Goal: Information Seeking & Learning: Learn about a topic

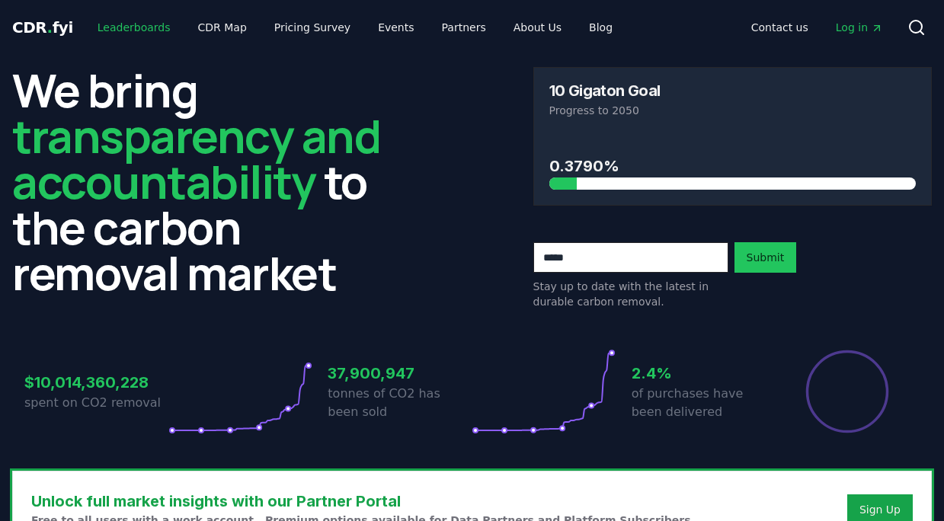
click at [129, 27] on link "Leaderboards" at bounding box center [133, 27] width 97 height 27
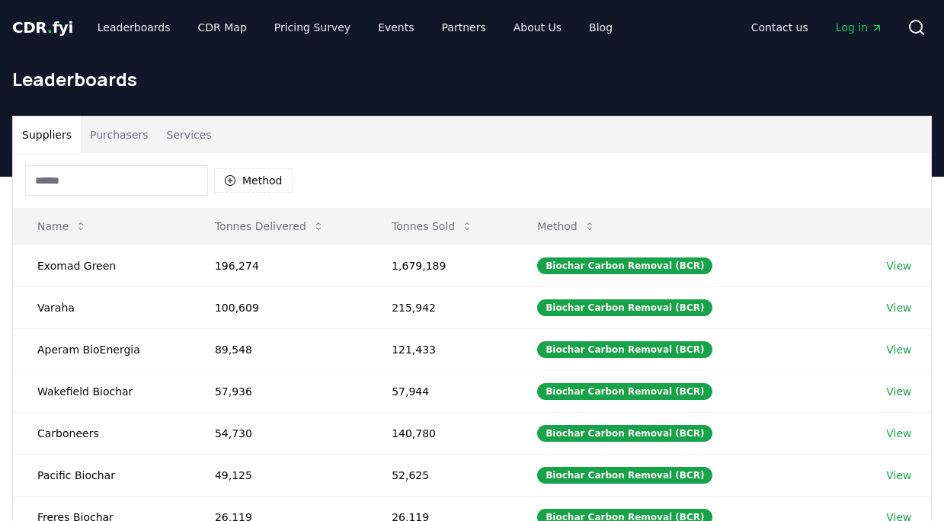
click at [41, 32] on span "CDR . fyi" at bounding box center [42, 27] width 61 height 18
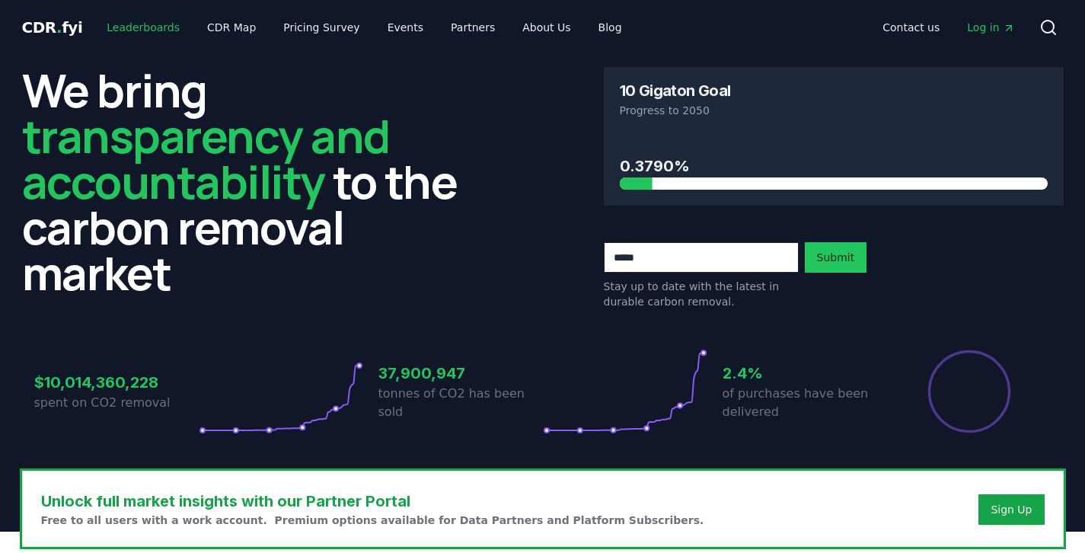
click at [128, 24] on link "Leaderboards" at bounding box center [142, 27] width 97 height 27
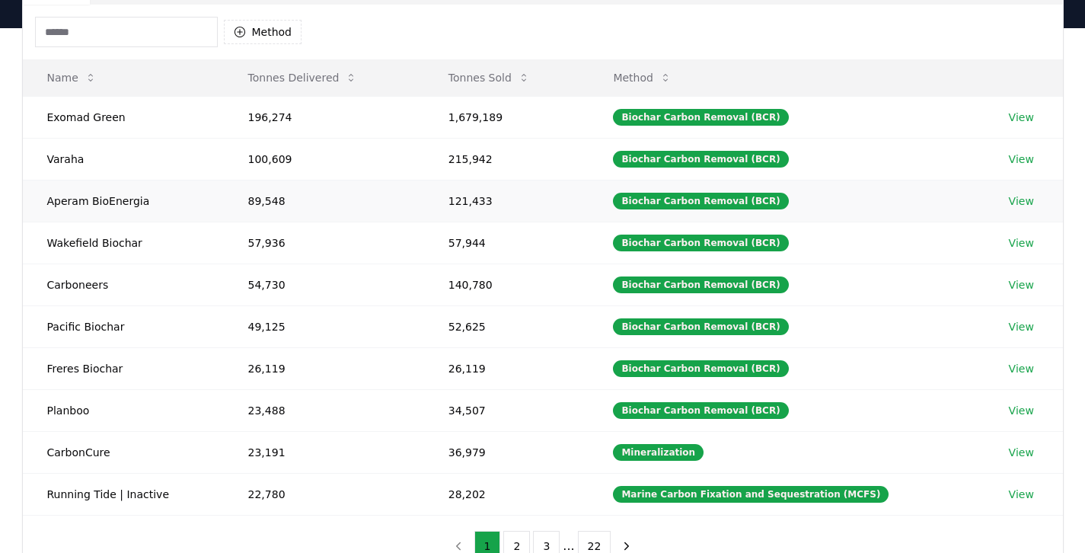
scroll to position [156, 0]
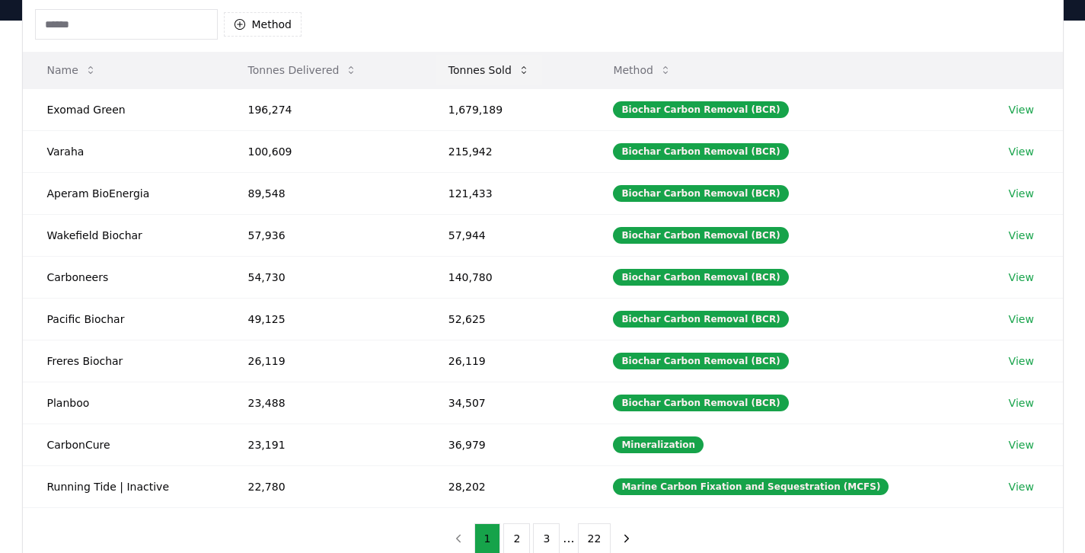
click at [493, 75] on button "Tonnes Sold" at bounding box center [489, 70] width 106 height 30
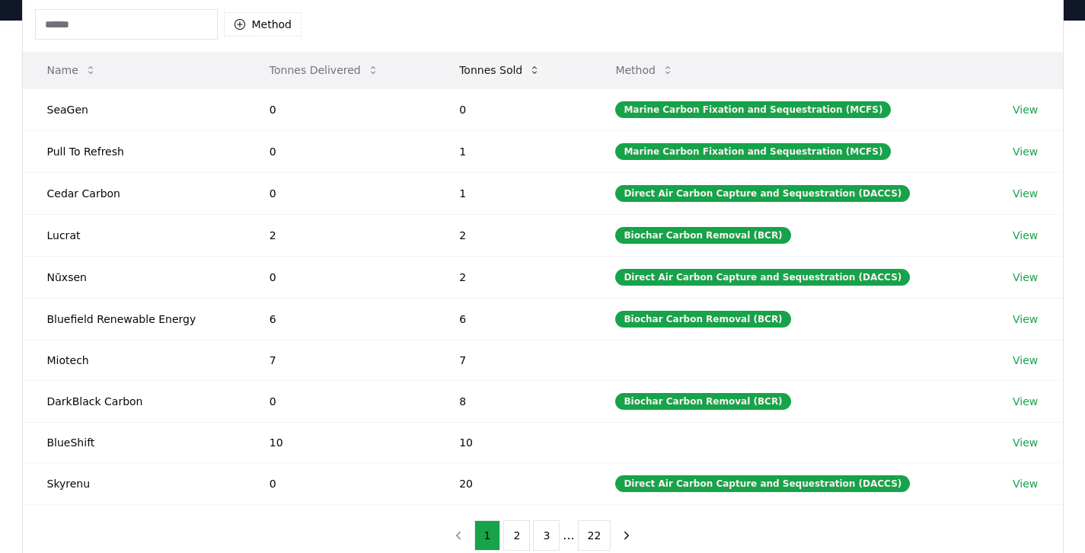
click at [493, 75] on button "Tonnes Sold" at bounding box center [500, 70] width 106 height 30
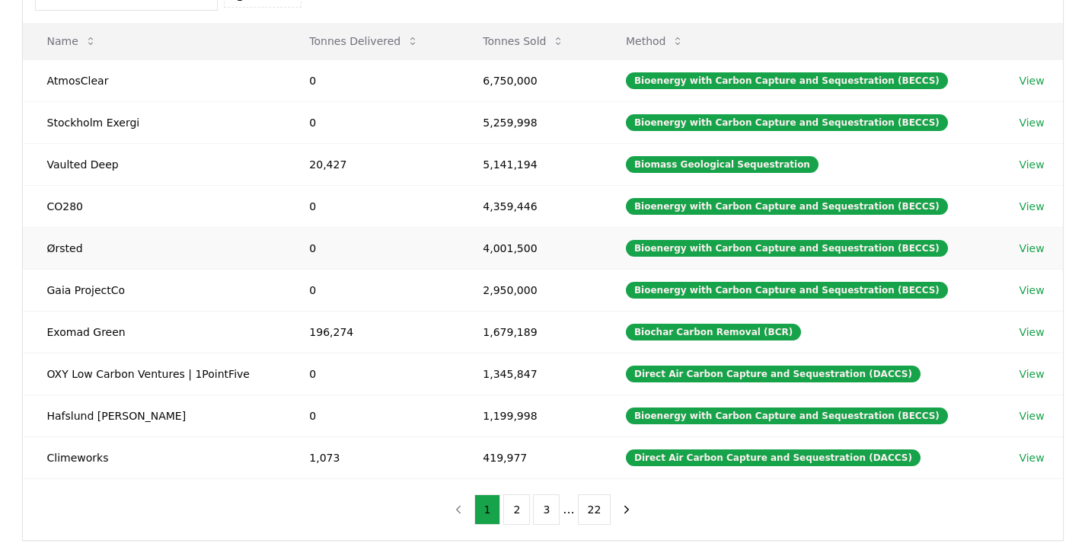
scroll to position [193, 0]
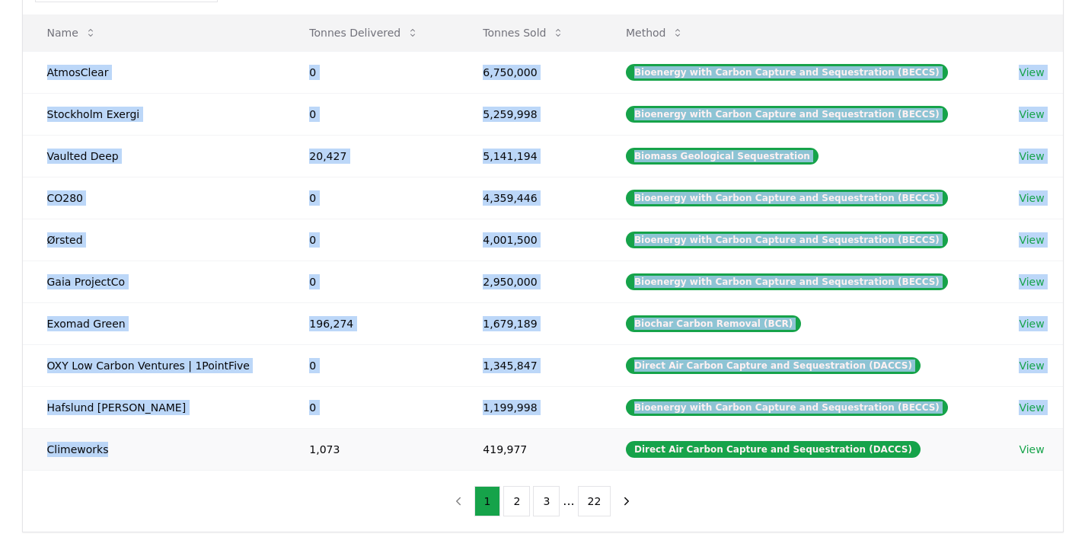
drag, startPoint x: 39, startPoint y: 66, endPoint x: 191, endPoint y: 456, distance: 418.6
click at [191, 456] on tbody "AtmosClear 0 6,750,000 Bioenergy with Carbon Capture and Sequestration (BECCS) …" at bounding box center [543, 260] width 1040 height 419
click at [214, 268] on td "Gaia ProjectCo" at bounding box center [154, 281] width 263 height 42
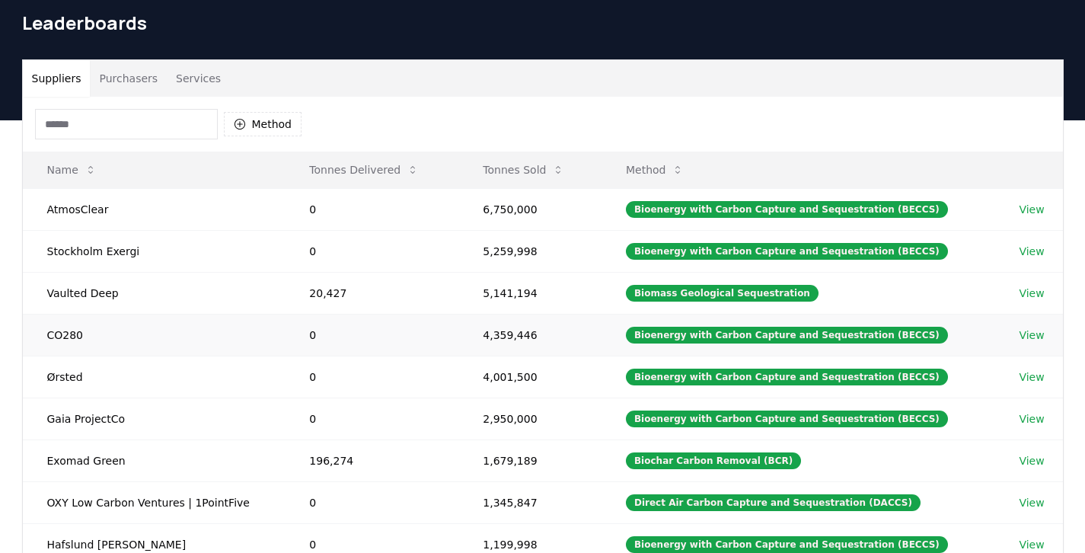
scroll to position [43, 0]
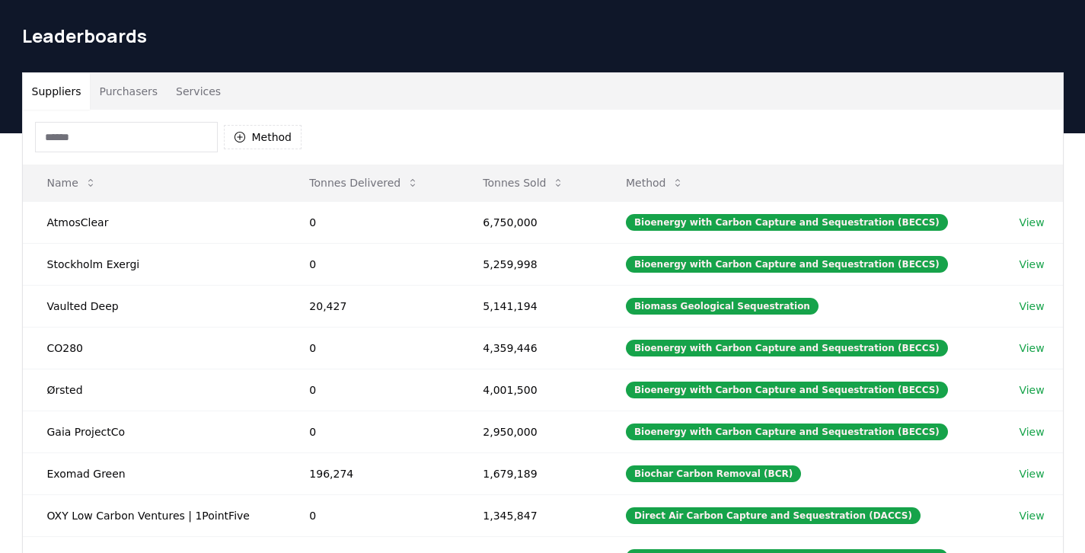
click at [130, 91] on button "Purchasers" at bounding box center [128, 91] width 77 height 37
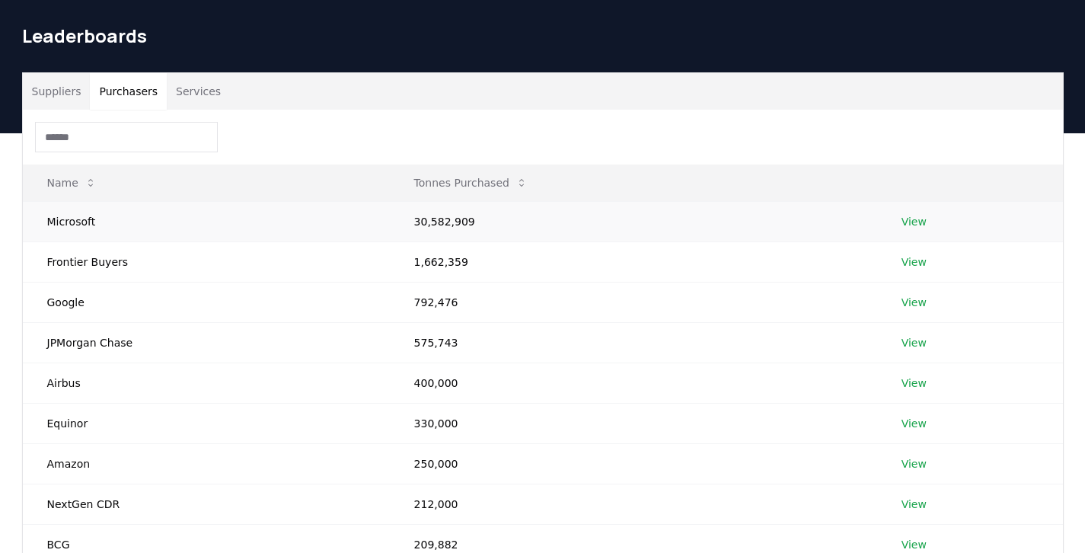
click at [914, 222] on link "View" at bounding box center [914, 221] width 25 height 15
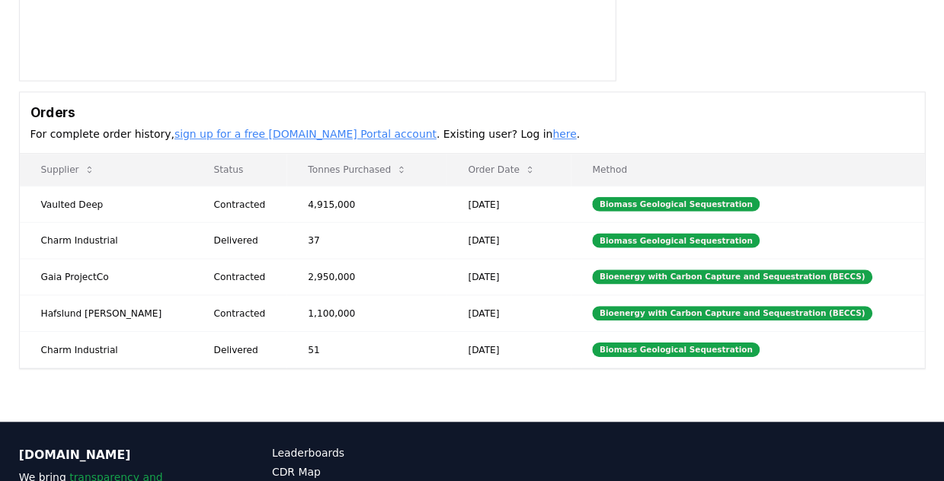
scroll to position [345, 0]
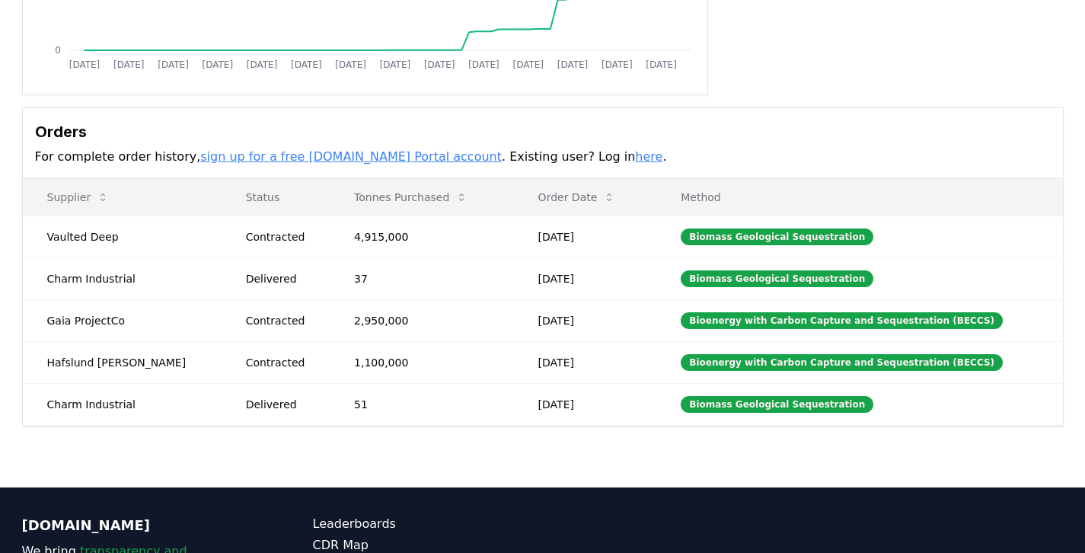
click at [635, 161] on link "here" at bounding box center [648, 156] width 27 height 14
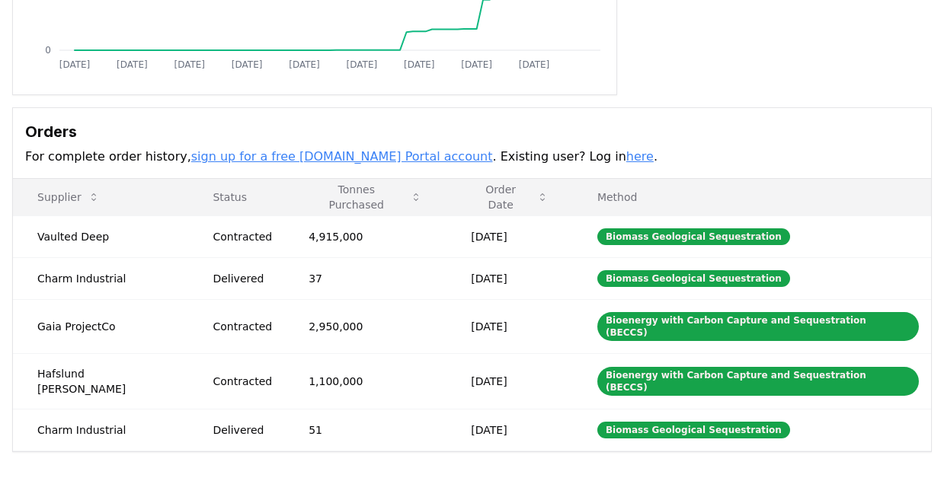
scroll to position [0, 0]
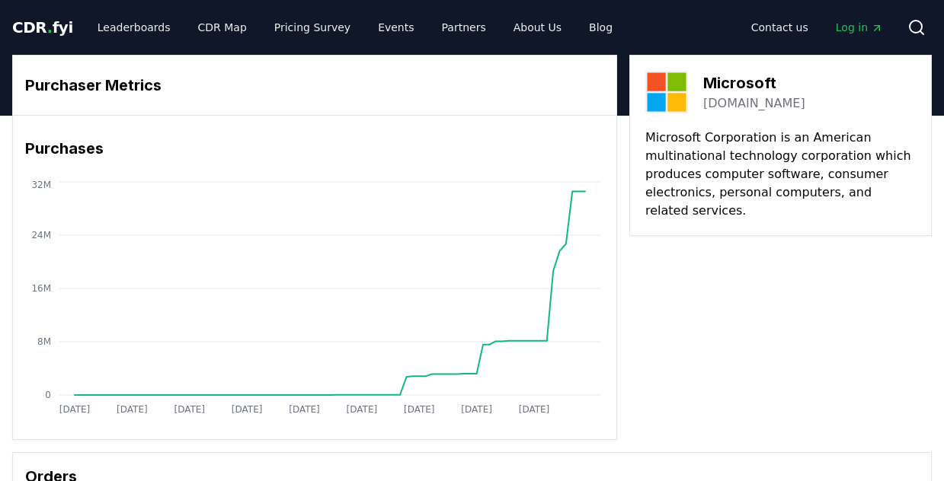
click at [858, 38] on link "Log in" at bounding box center [859, 27] width 72 height 27
